Goal: Find specific page/section: Find specific page/section

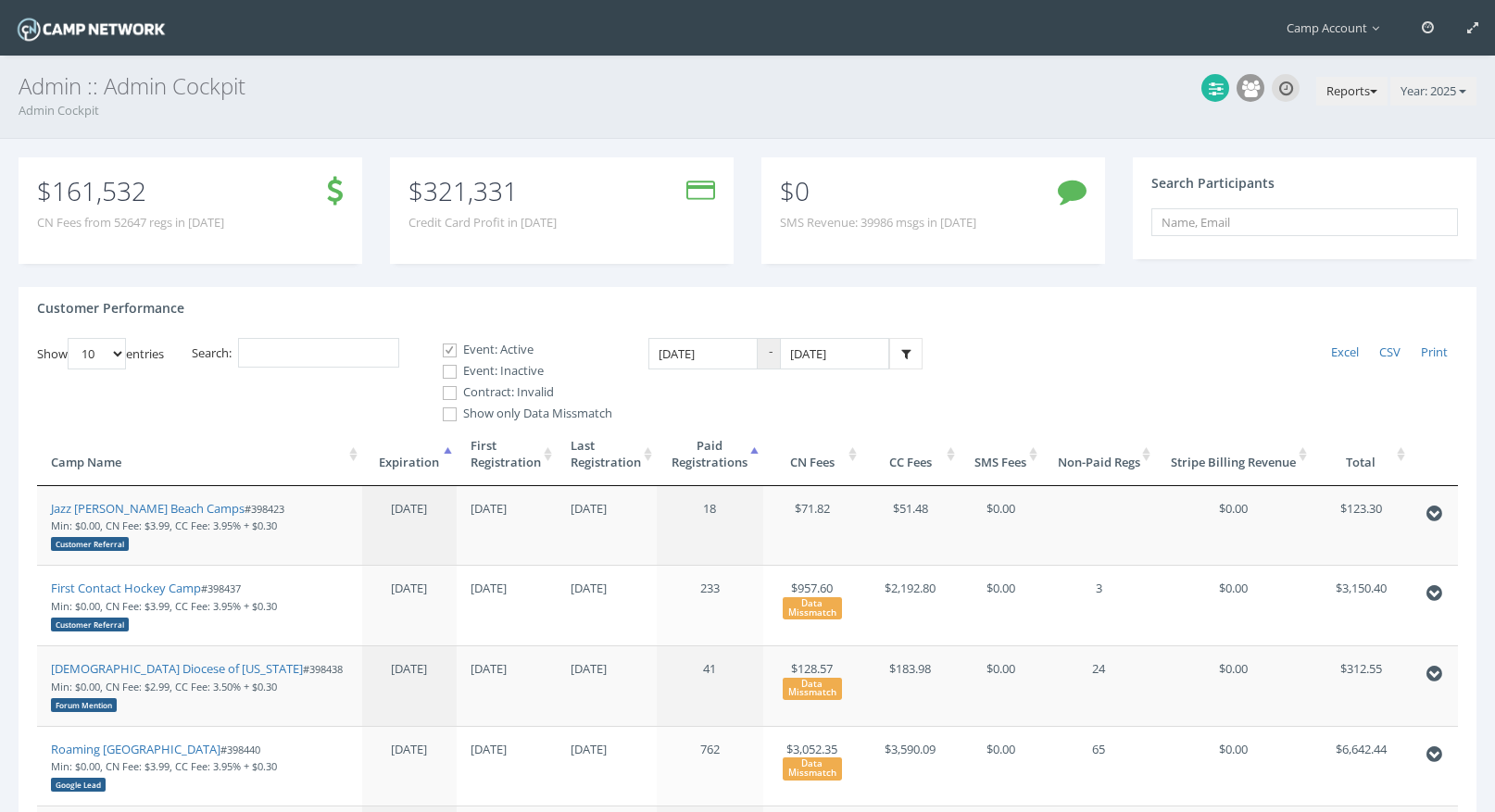
click at [1369, 87] on button "Reports" at bounding box center [1350, 92] width 71 height 30
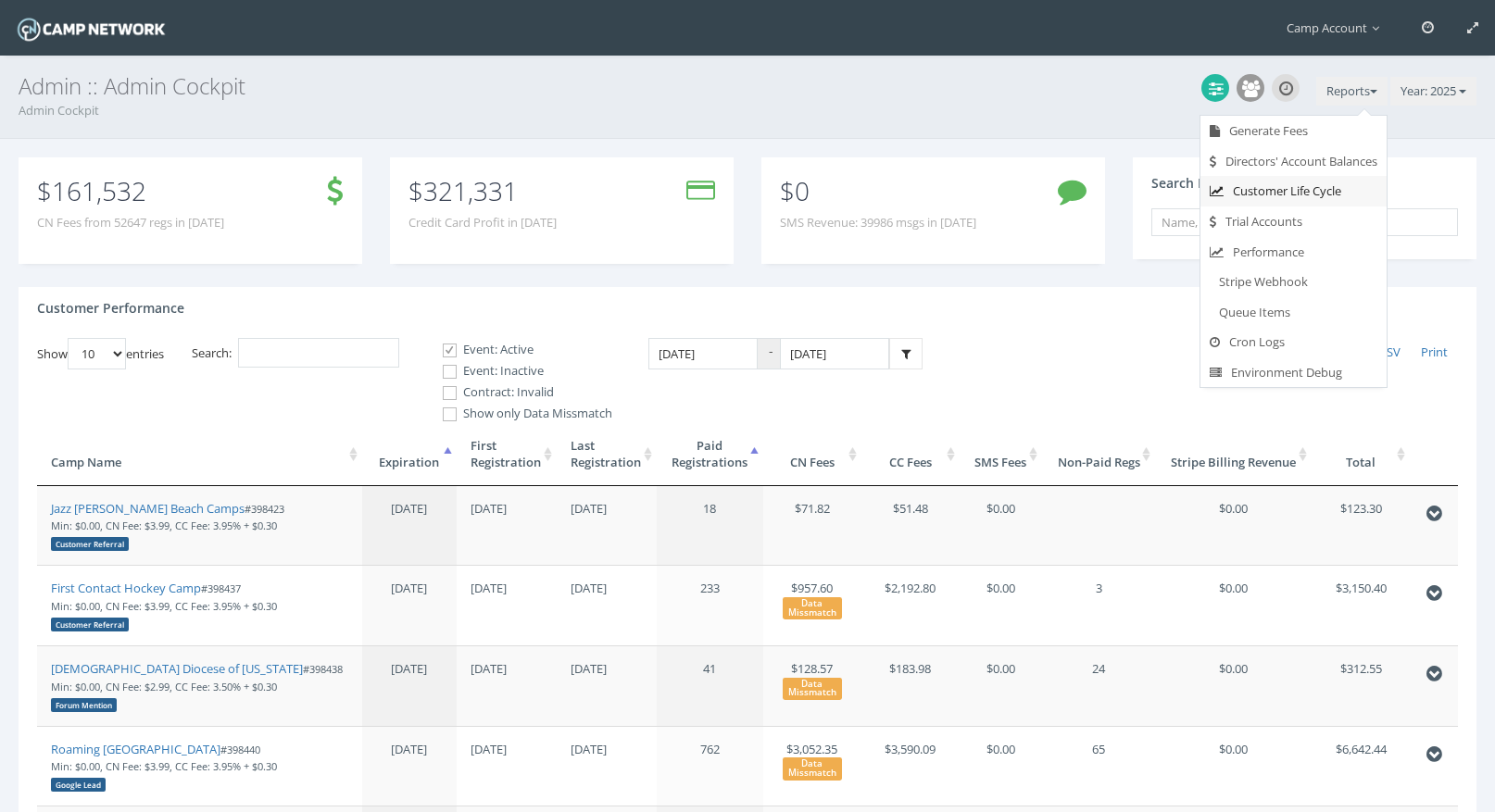
click at [1328, 191] on link "Customer Life Cycle" at bounding box center [1292, 191] width 186 height 31
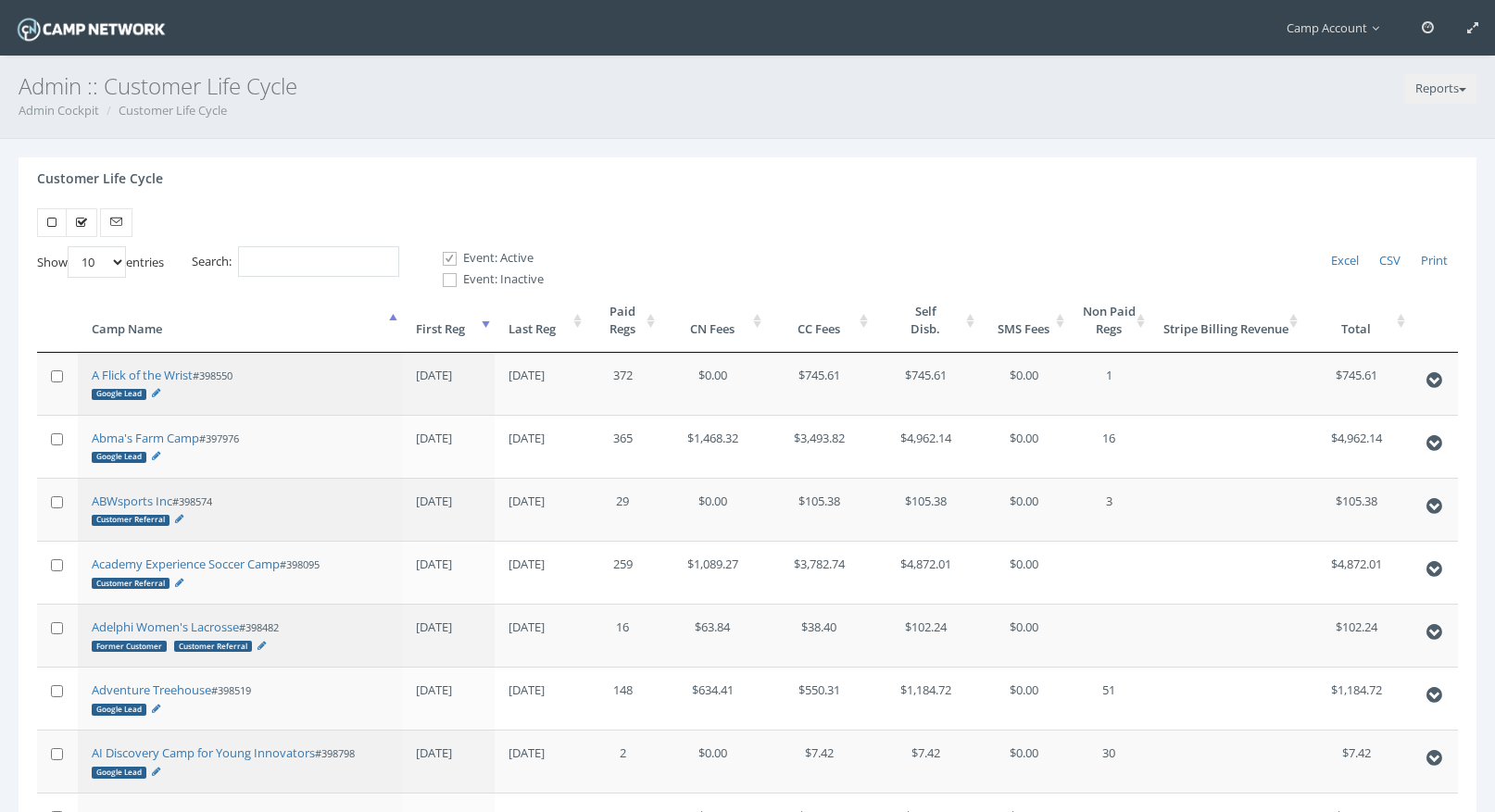
click at [451, 315] on th "First Reg" at bounding box center [448, 319] width 92 height 63
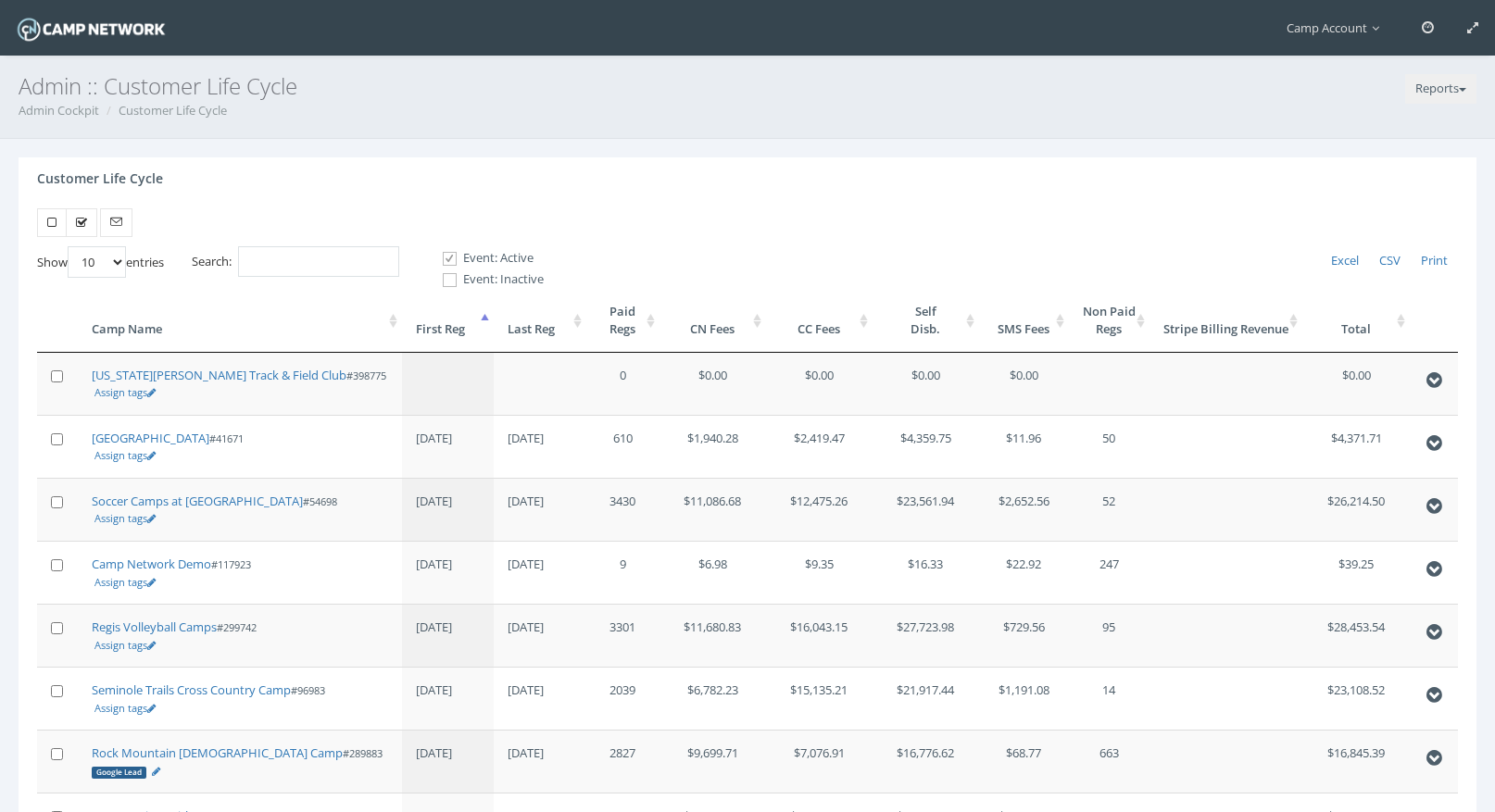
click at [451, 315] on th "First Reg" at bounding box center [448, 319] width 92 height 63
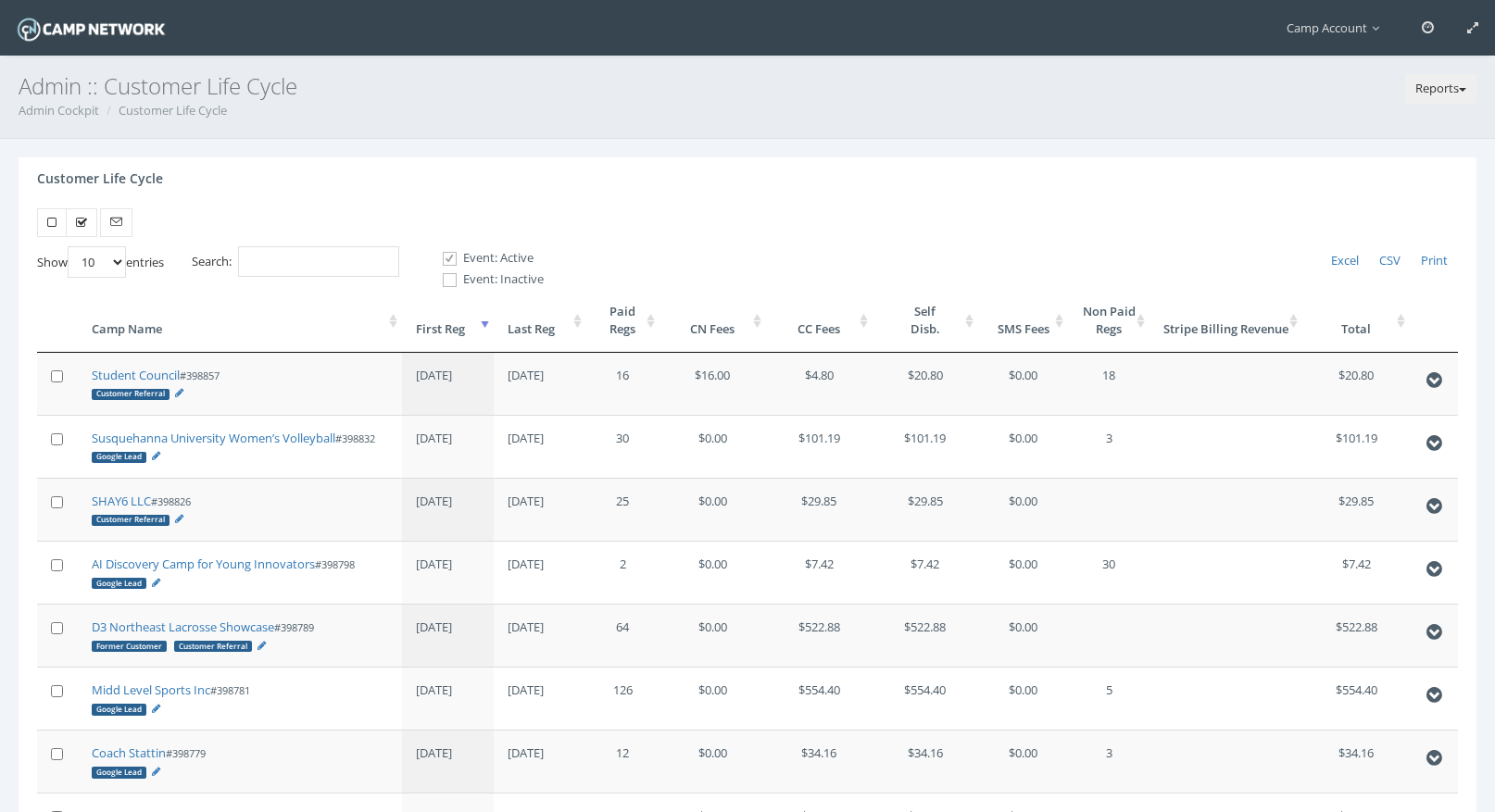
click at [1448, 102] on button "Reports" at bounding box center [1440, 89] width 71 height 30
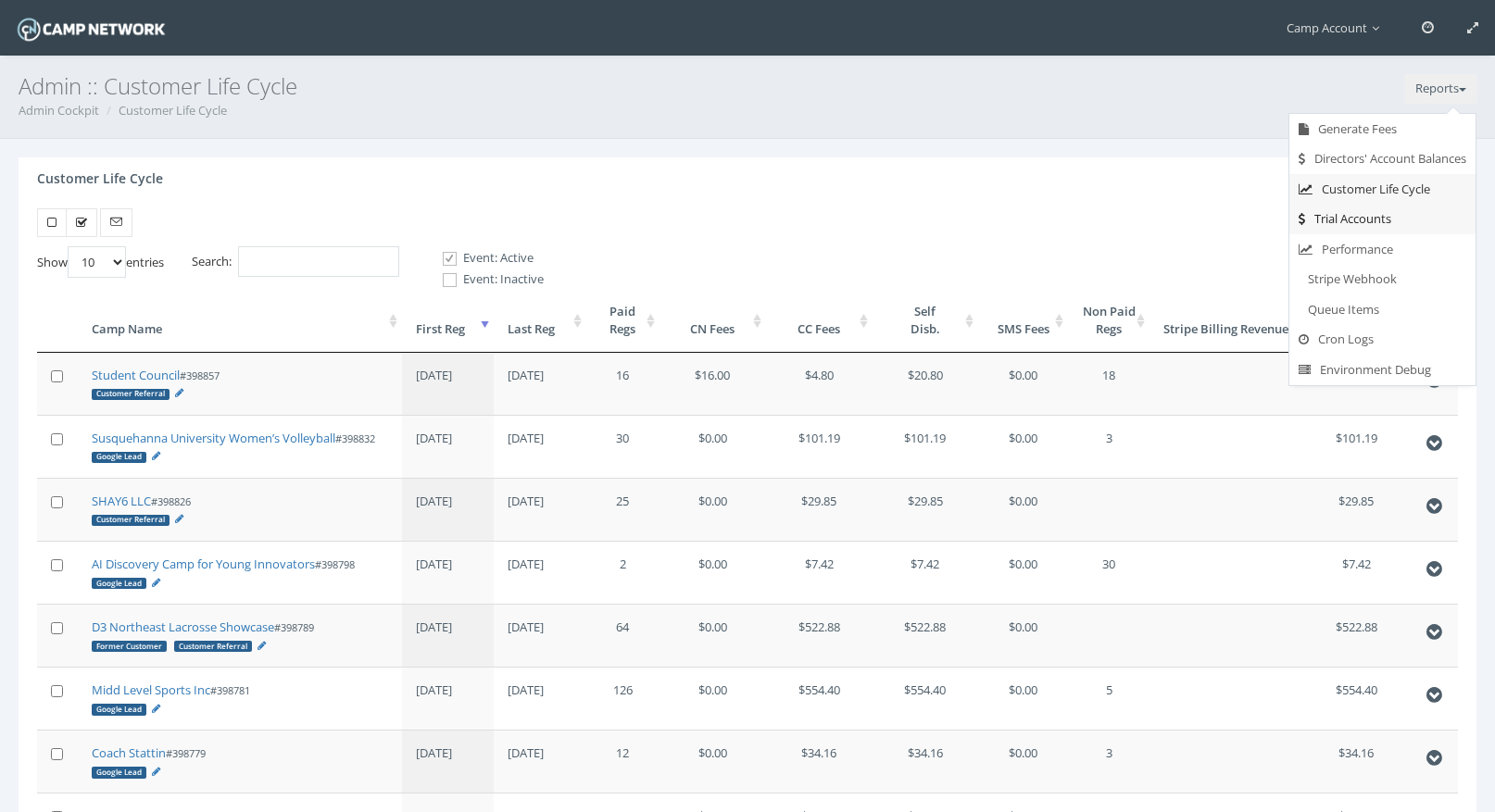
click at [1401, 225] on link "Trial Accounts" at bounding box center [1382, 218] width 186 height 31
